Goal: Transaction & Acquisition: Purchase product/service

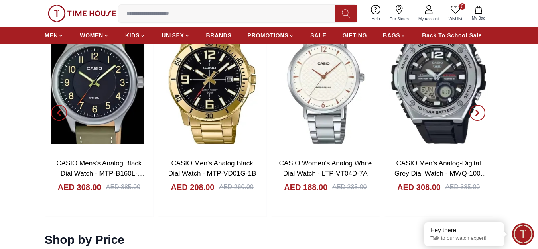
scroll to position [1275, 0]
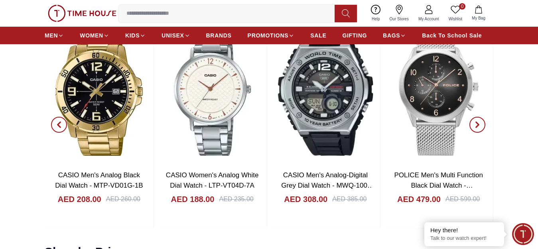
click at [474, 128] on icon "button" at bounding box center [477, 125] width 6 height 6
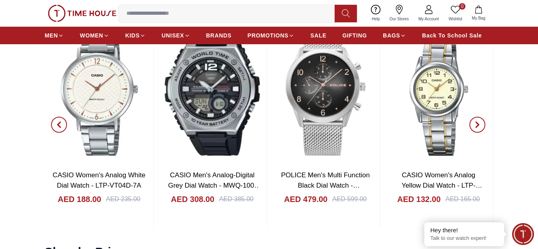
click at [474, 128] on icon "button" at bounding box center [477, 125] width 6 height 6
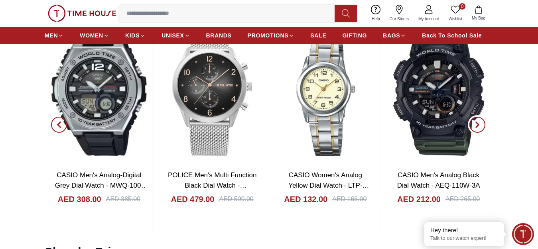
click at [474, 128] on icon "button" at bounding box center [477, 125] width 6 height 6
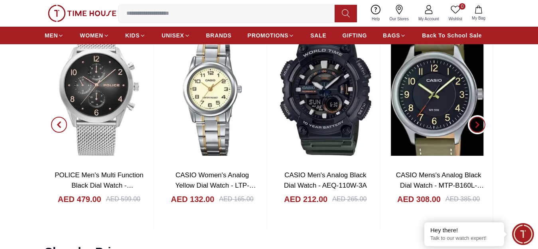
click at [474, 128] on icon "button" at bounding box center [477, 125] width 6 height 6
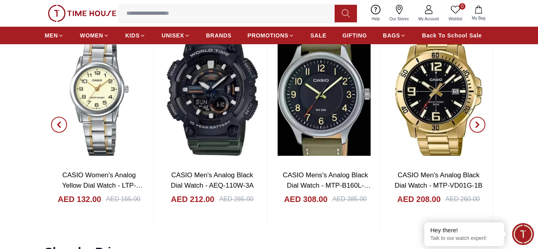
click at [474, 128] on icon "button" at bounding box center [477, 125] width 6 height 6
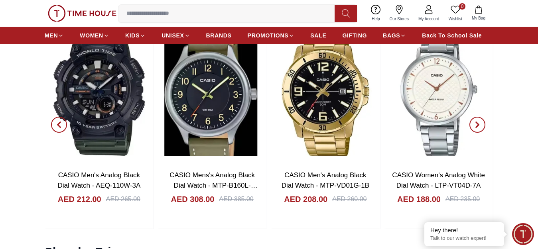
click at [474, 128] on icon "button" at bounding box center [477, 125] width 6 height 6
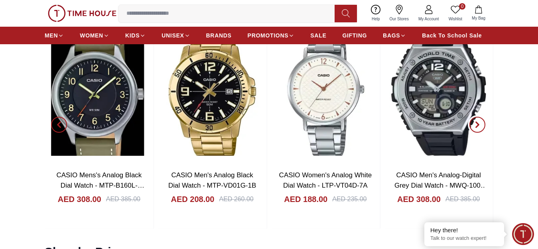
click at [474, 128] on icon "button" at bounding box center [477, 125] width 6 height 6
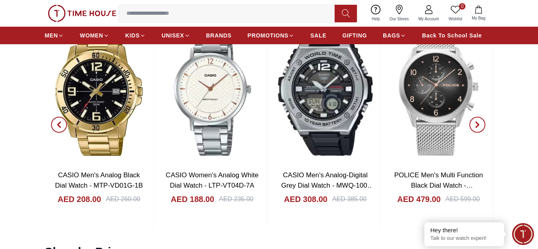
click at [474, 128] on icon "button" at bounding box center [477, 125] width 6 height 6
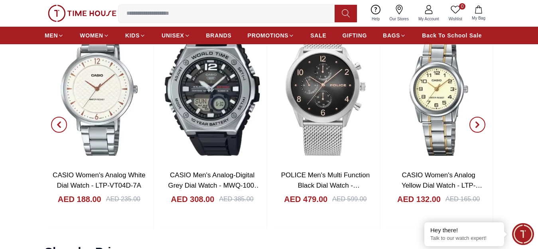
click at [474, 128] on icon "button" at bounding box center [477, 125] width 6 height 6
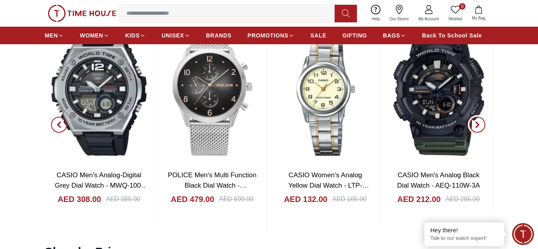
click at [474, 128] on icon "button" at bounding box center [477, 125] width 6 height 6
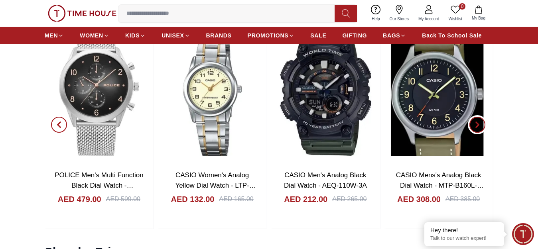
click at [474, 128] on icon "button" at bounding box center [477, 125] width 6 height 6
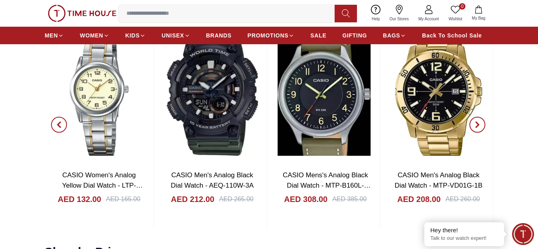
click at [474, 128] on icon "button" at bounding box center [477, 125] width 6 height 6
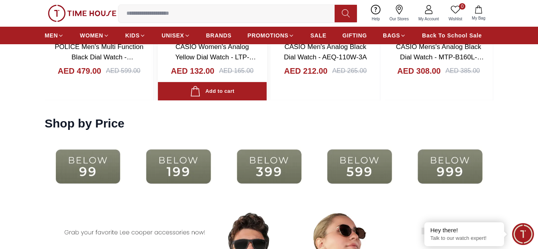
scroll to position [1475, 0]
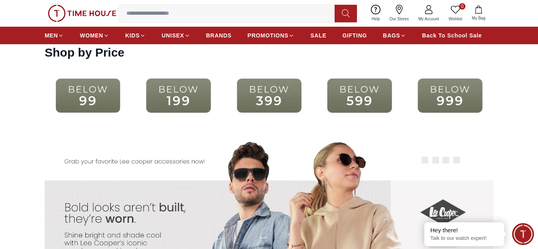
click at [175, 100] on img at bounding box center [178, 96] width 86 height 56
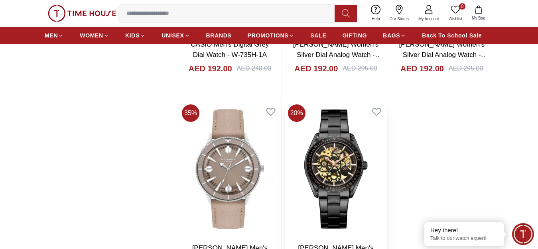
scroll to position [1315, 0]
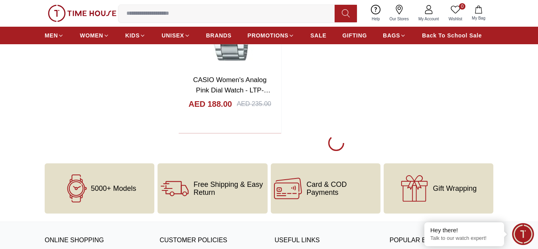
scroll to position [2830, 0]
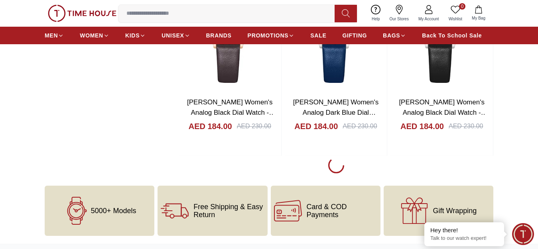
scroll to position [4145, 0]
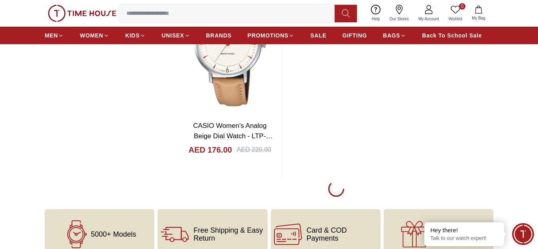
scroll to position [6856, 0]
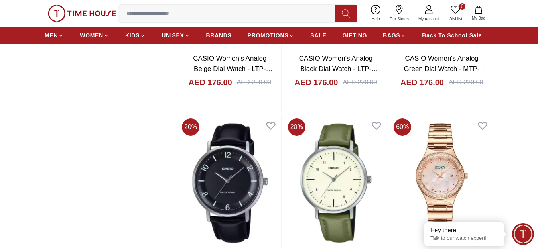
scroll to position [6975, 0]
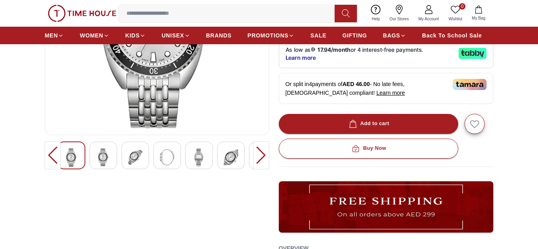
scroll to position [159, 0]
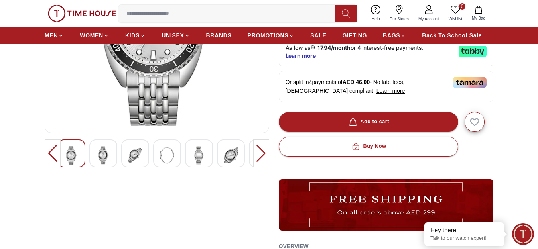
click at [103, 165] on img at bounding box center [103, 155] width 14 height 18
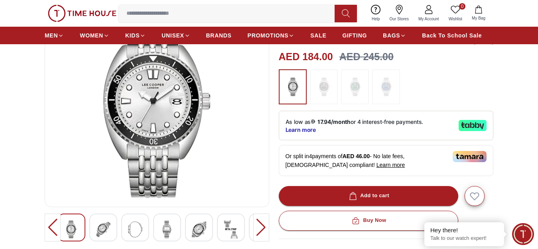
scroll to position [80, 0]
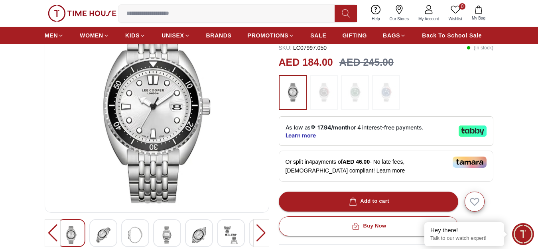
click at [231, 244] on img at bounding box center [231, 235] width 14 height 18
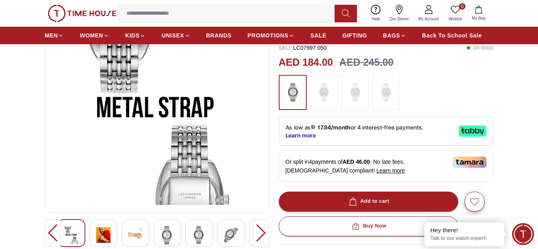
click at [203, 240] on img at bounding box center [199, 235] width 14 height 18
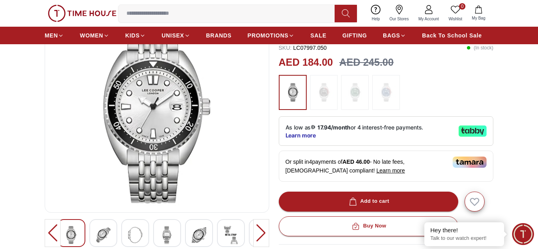
click at [134, 238] on img at bounding box center [135, 235] width 14 height 18
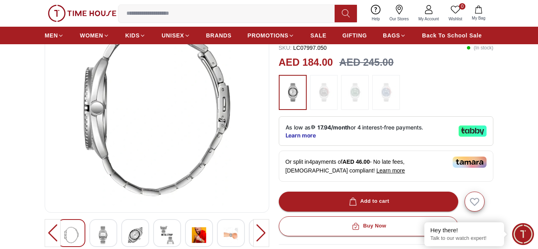
click at [161, 241] on img at bounding box center [167, 235] width 14 height 18
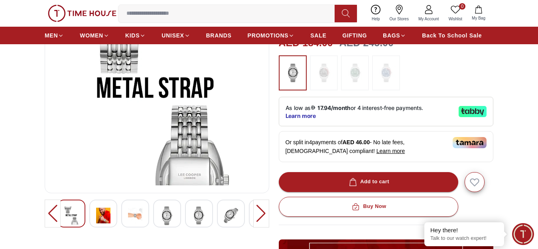
scroll to position [120, 0]
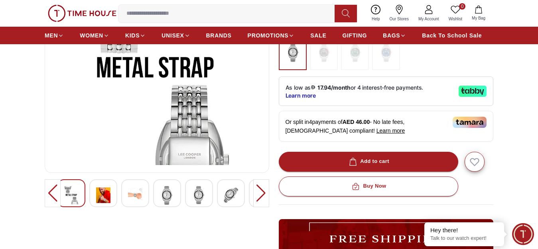
click at [227, 204] on img at bounding box center [231, 195] width 14 height 18
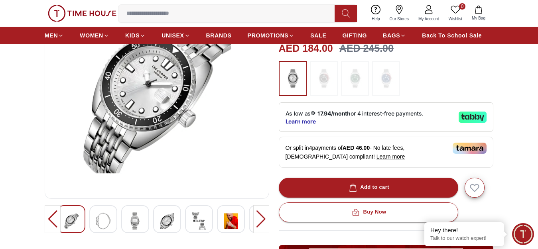
scroll to position [80, 0]
